Goal: Browse casually: Explore the website without a specific task or goal

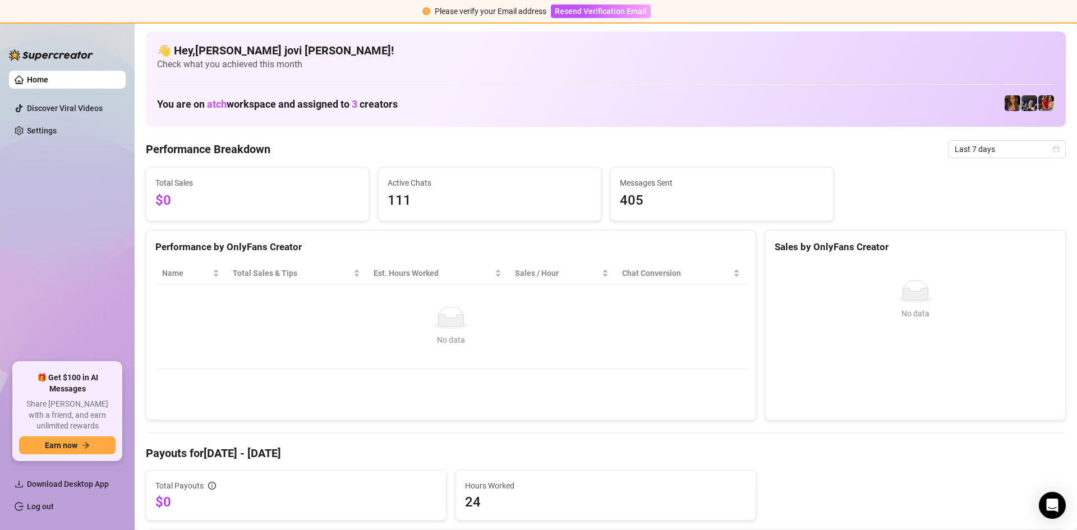
click at [48, 80] on link "Home" at bounding box center [37, 79] width 21 height 9
click at [1005, 104] on img at bounding box center [1013, 103] width 16 height 16
click at [1045, 102] on img at bounding box center [1046, 103] width 16 height 16
click at [1038, 101] on img at bounding box center [1046, 103] width 16 height 16
click at [88, 106] on link "Discover Viral Videos" at bounding box center [65, 108] width 76 height 9
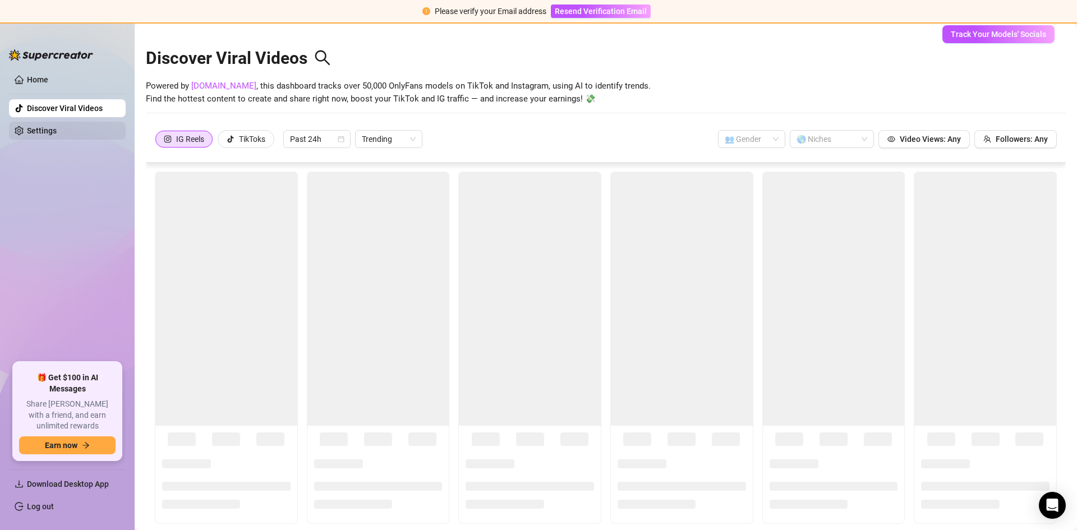
click at [57, 135] on link "Settings" at bounding box center [42, 130] width 30 height 9
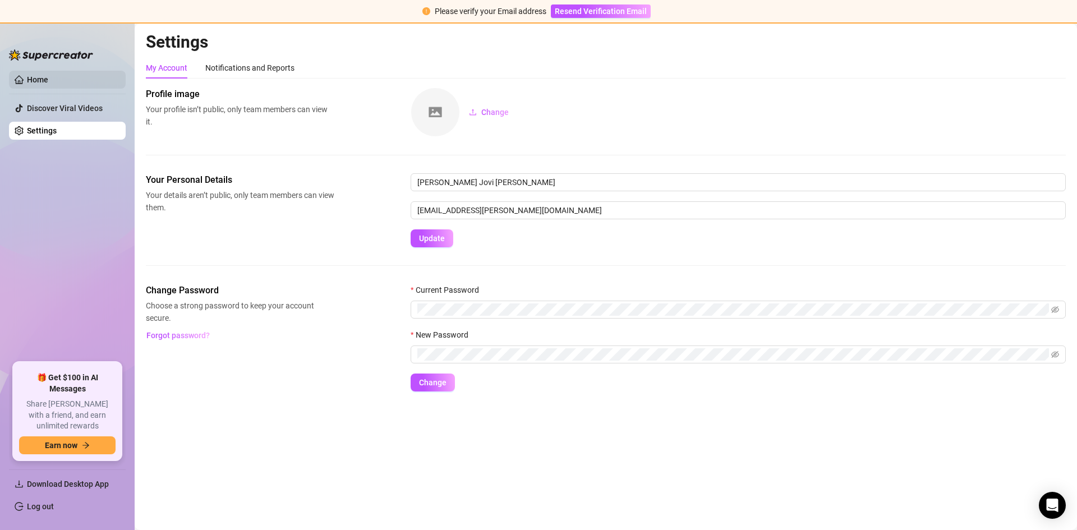
click at [40, 81] on link "Home" at bounding box center [37, 79] width 21 height 9
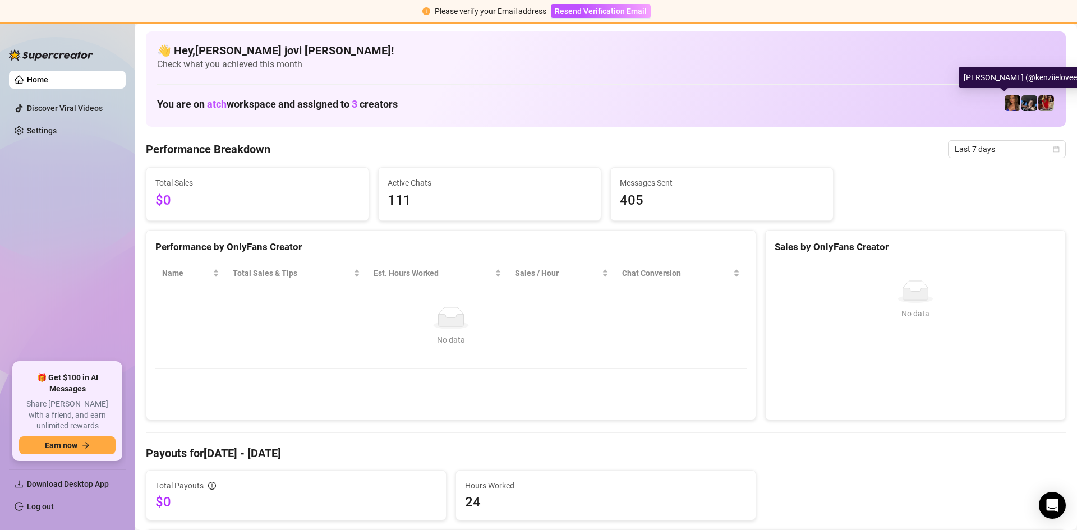
click at [1005, 104] on img at bounding box center [1013, 103] width 16 height 16
click at [965, 71] on div "Kenzie (@kenziielovee)" at bounding box center [1021, 77] width 125 height 21
click at [1022, 106] on img at bounding box center [1030, 103] width 16 height 16
click at [1038, 105] on img at bounding box center [1046, 103] width 16 height 16
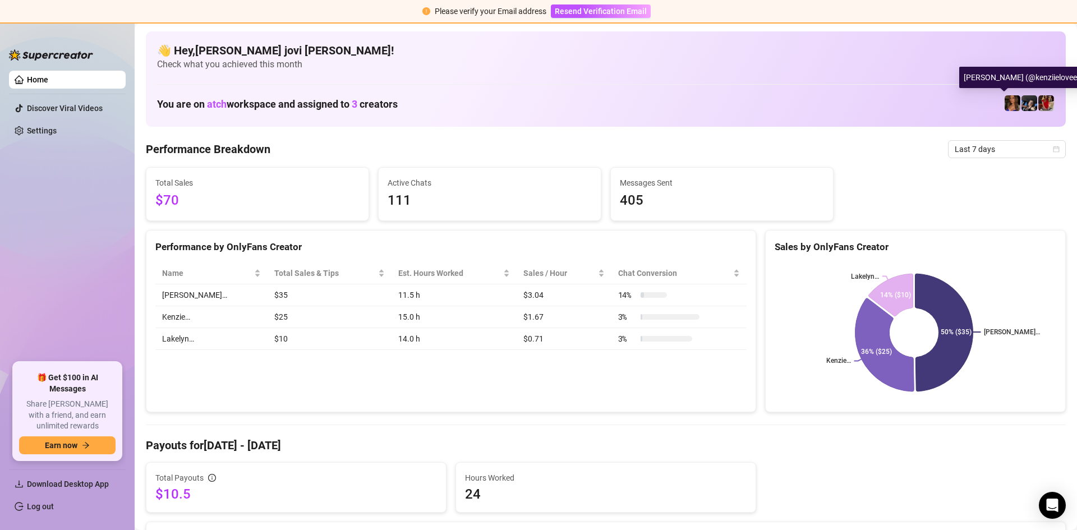
drag, startPoint x: 1005, startPoint y: 104, endPoint x: 1021, endPoint y: 107, distance: 16.5
click at [1022, 107] on img at bounding box center [1030, 103] width 16 height 16
click at [1041, 99] on img at bounding box center [1046, 103] width 16 height 16
click at [1005, 104] on img at bounding box center [1013, 103] width 16 height 16
